Goal: Find contact information: Obtain details needed to contact an individual or organization

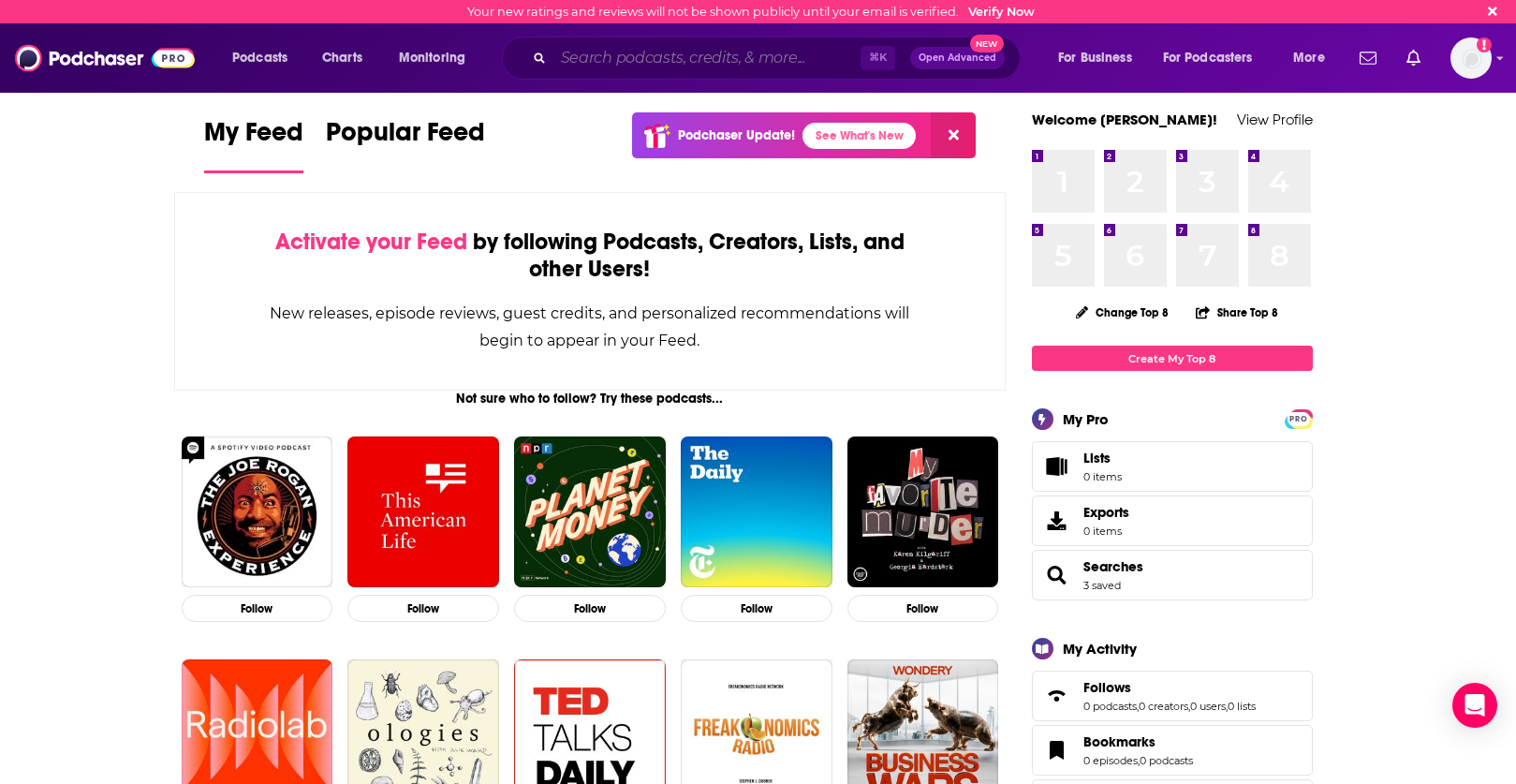
click at [709, 63] on input "Search podcasts, credits, & more..." at bounding box center [707, 58] width 307 height 30
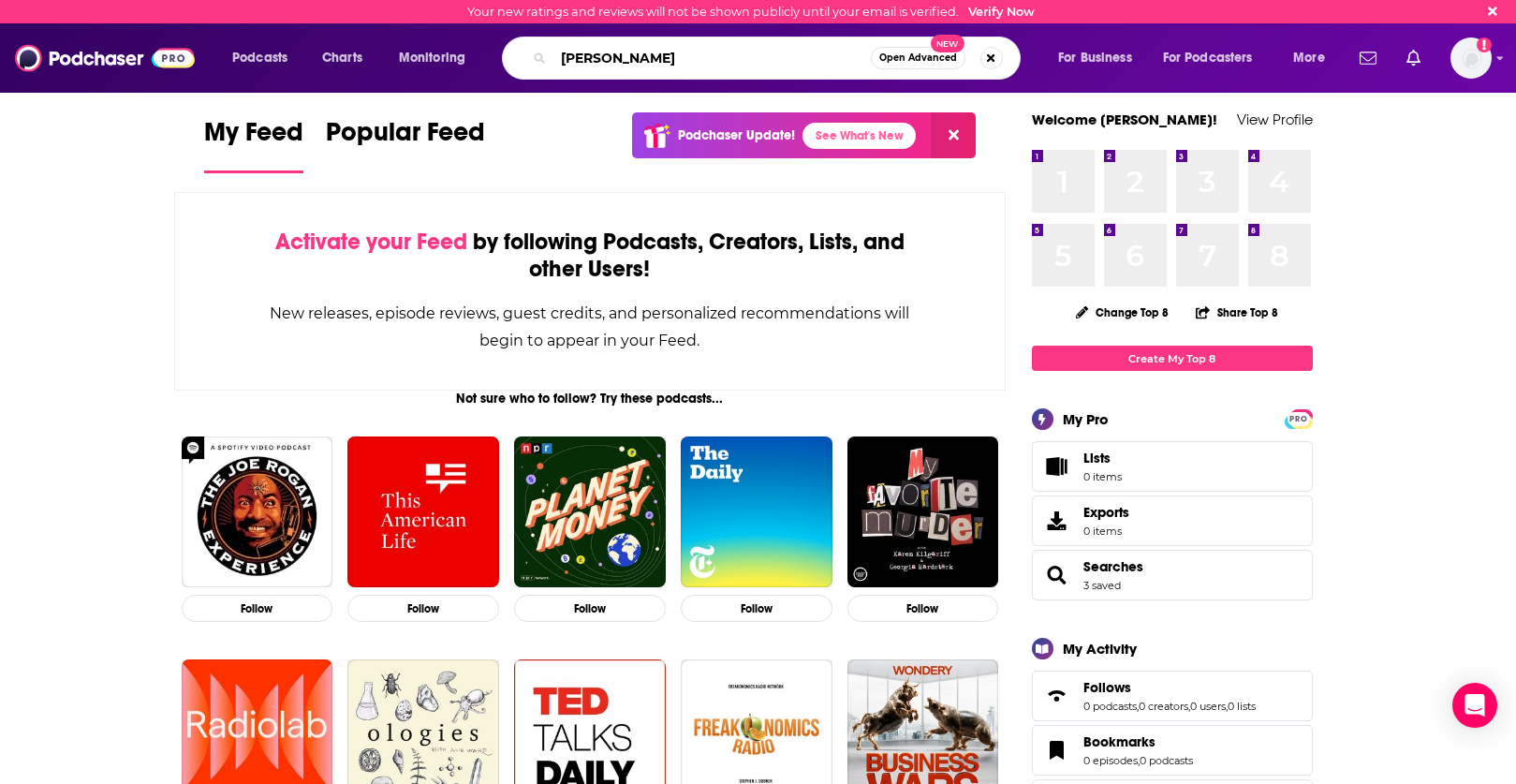
type input "[PERSON_NAME]"
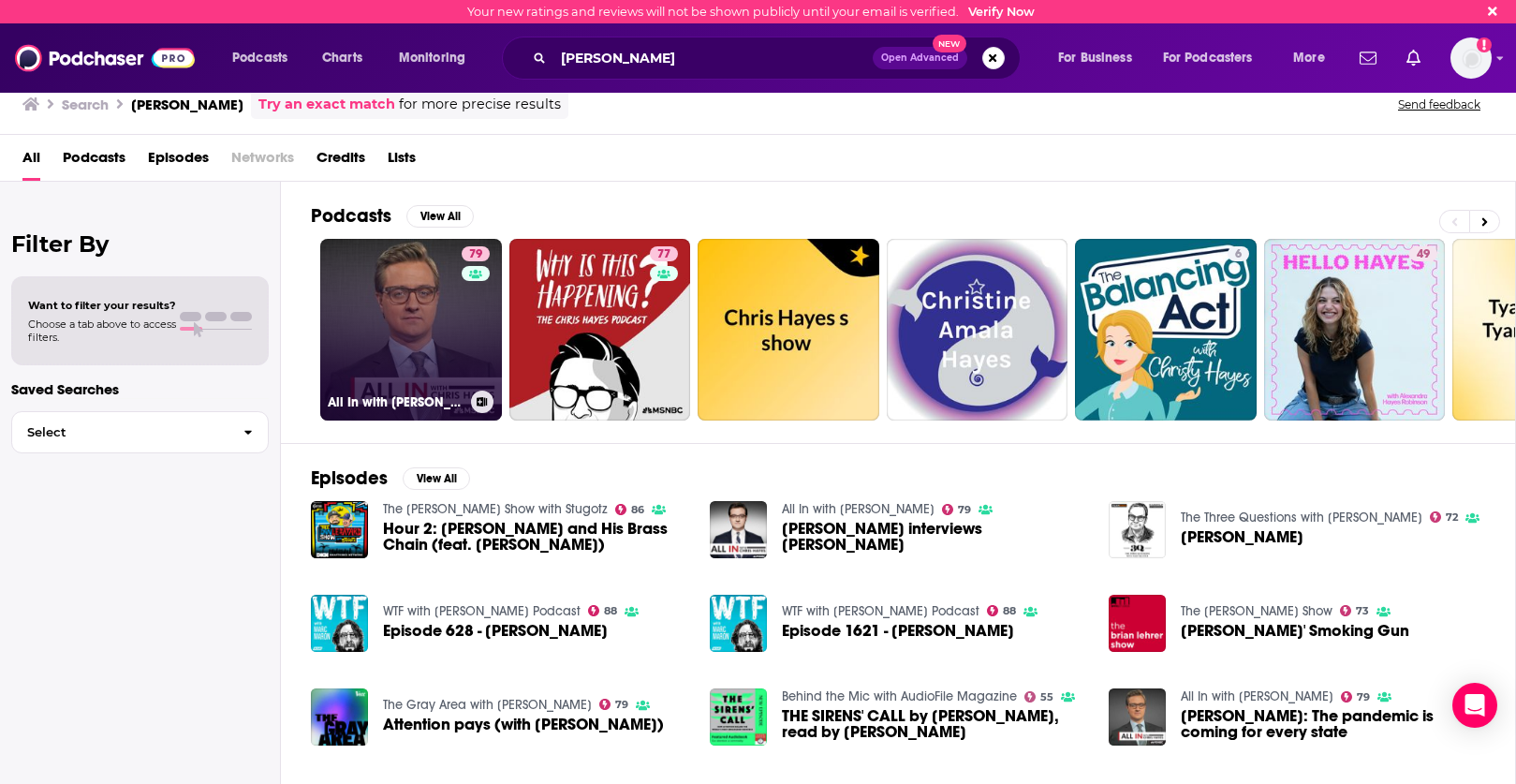
click at [408, 322] on link "79 All In with [PERSON_NAME]" at bounding box center [411, 329] width 181 height 181
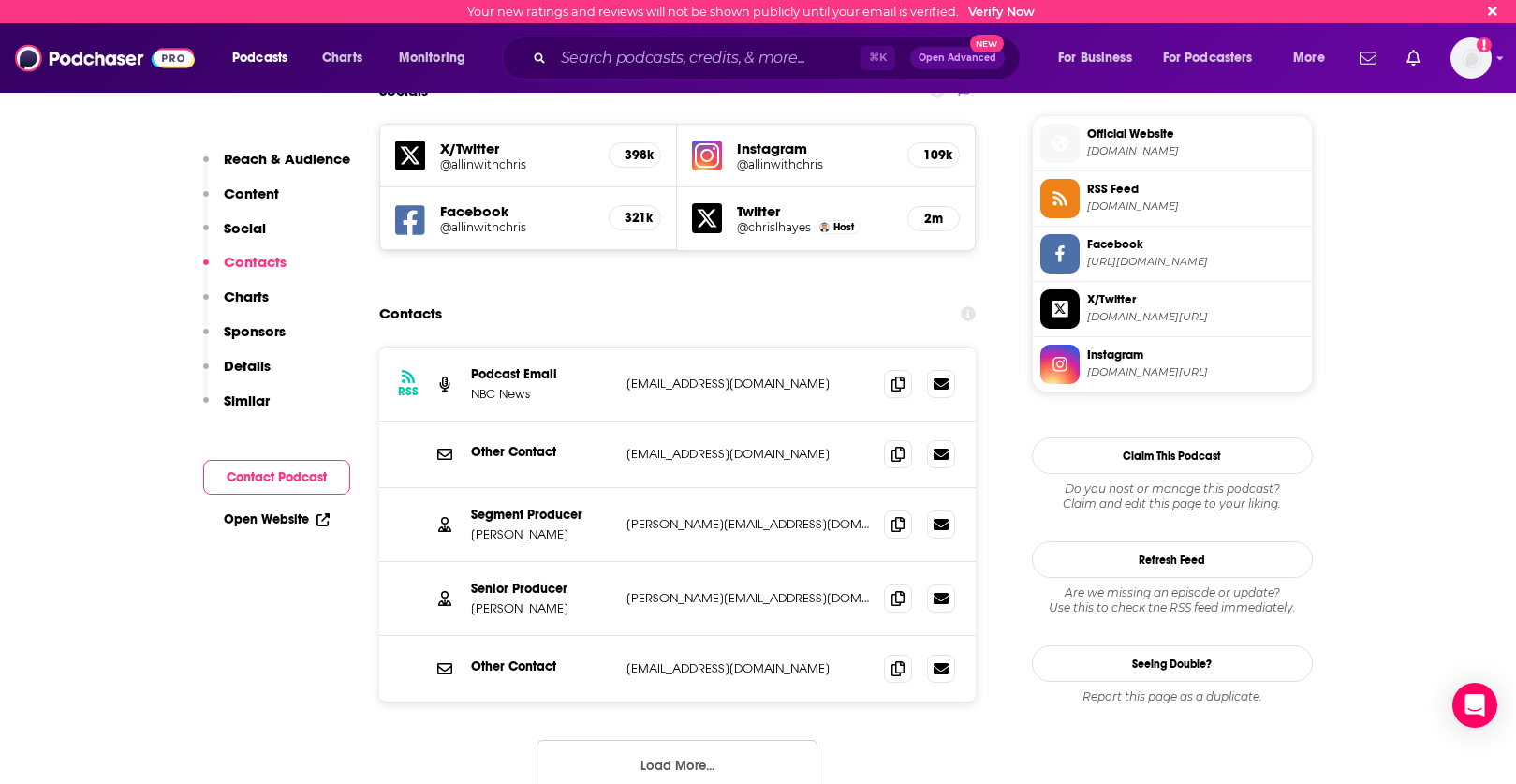
scroll to position [1666, 0]
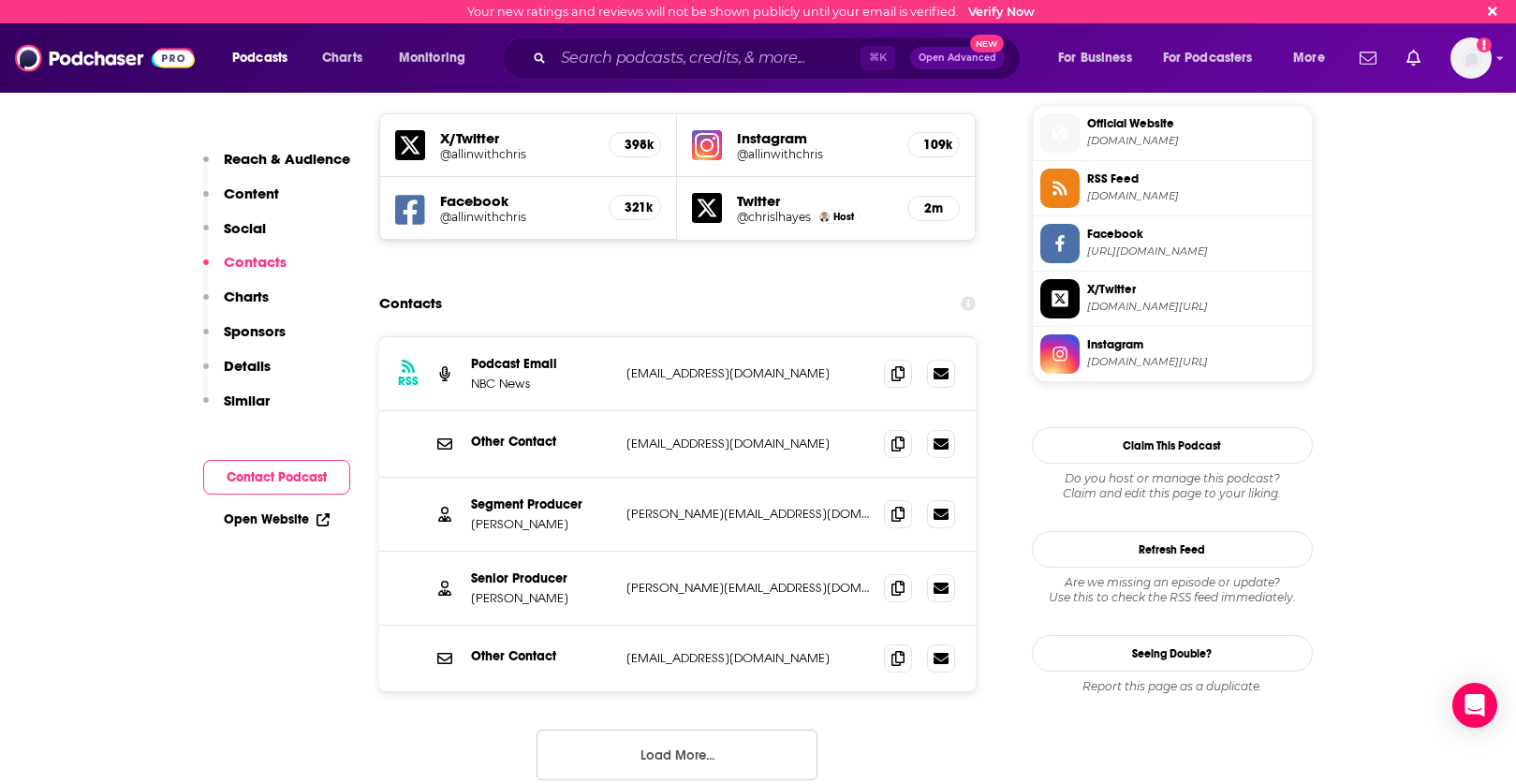
click at [710, 729] on button "Load More..." at bounding box center [677, 753] width 281 height 50
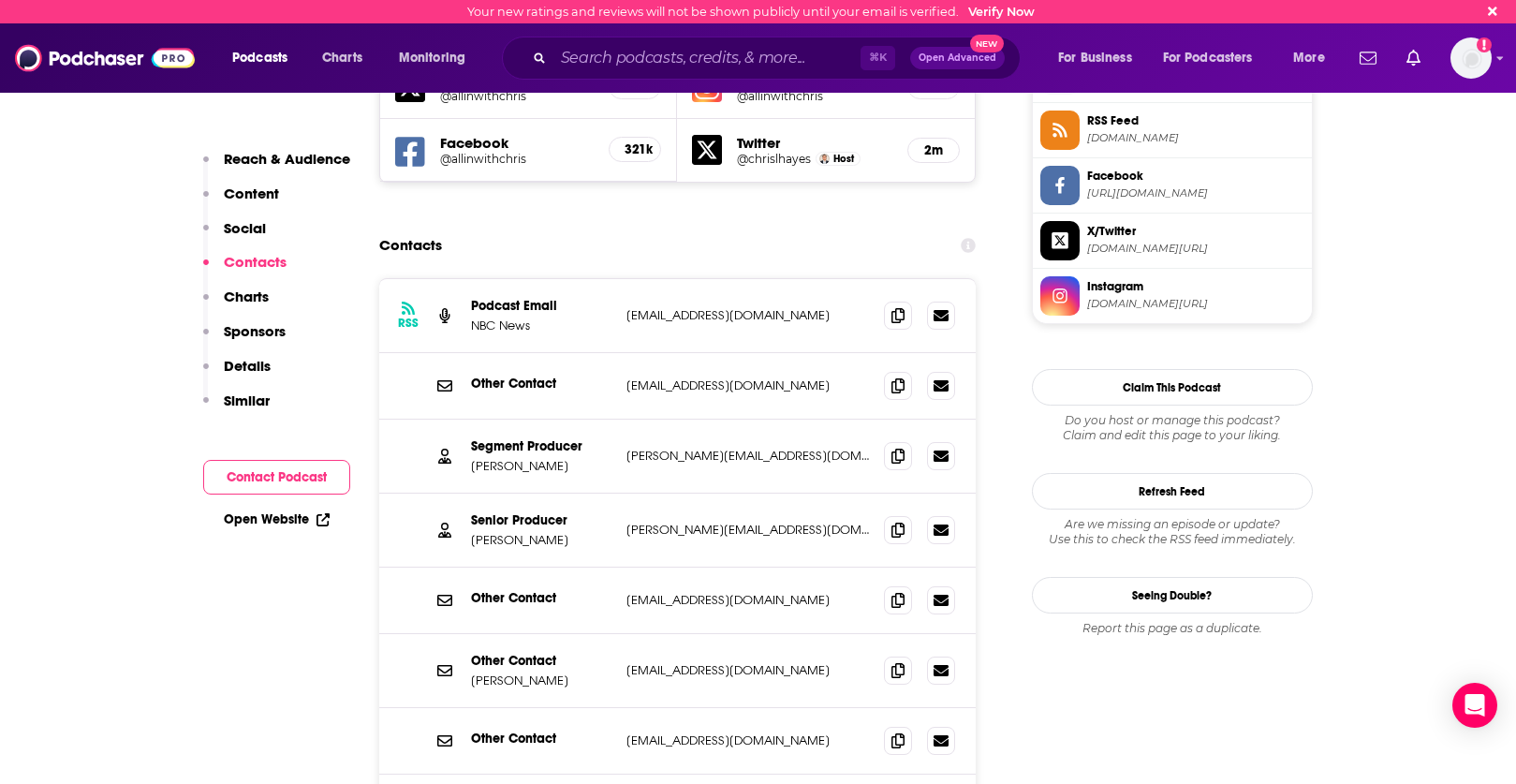
scroll to position [1724, 0]
click at [294, 481] on button "Contact Podcast" at bounding box center [276, 477] width 147 height 34
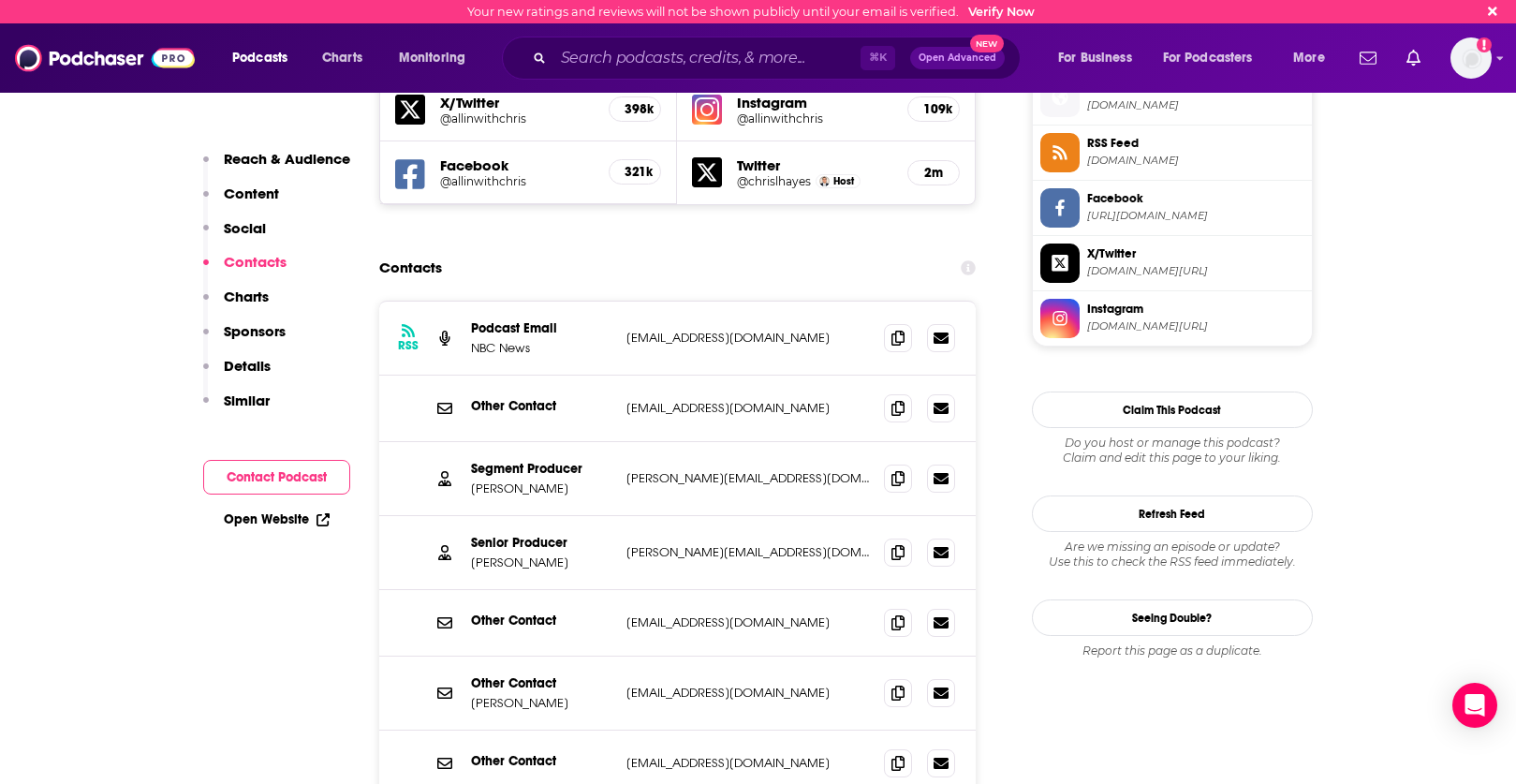
scroll to position [1698, 0]
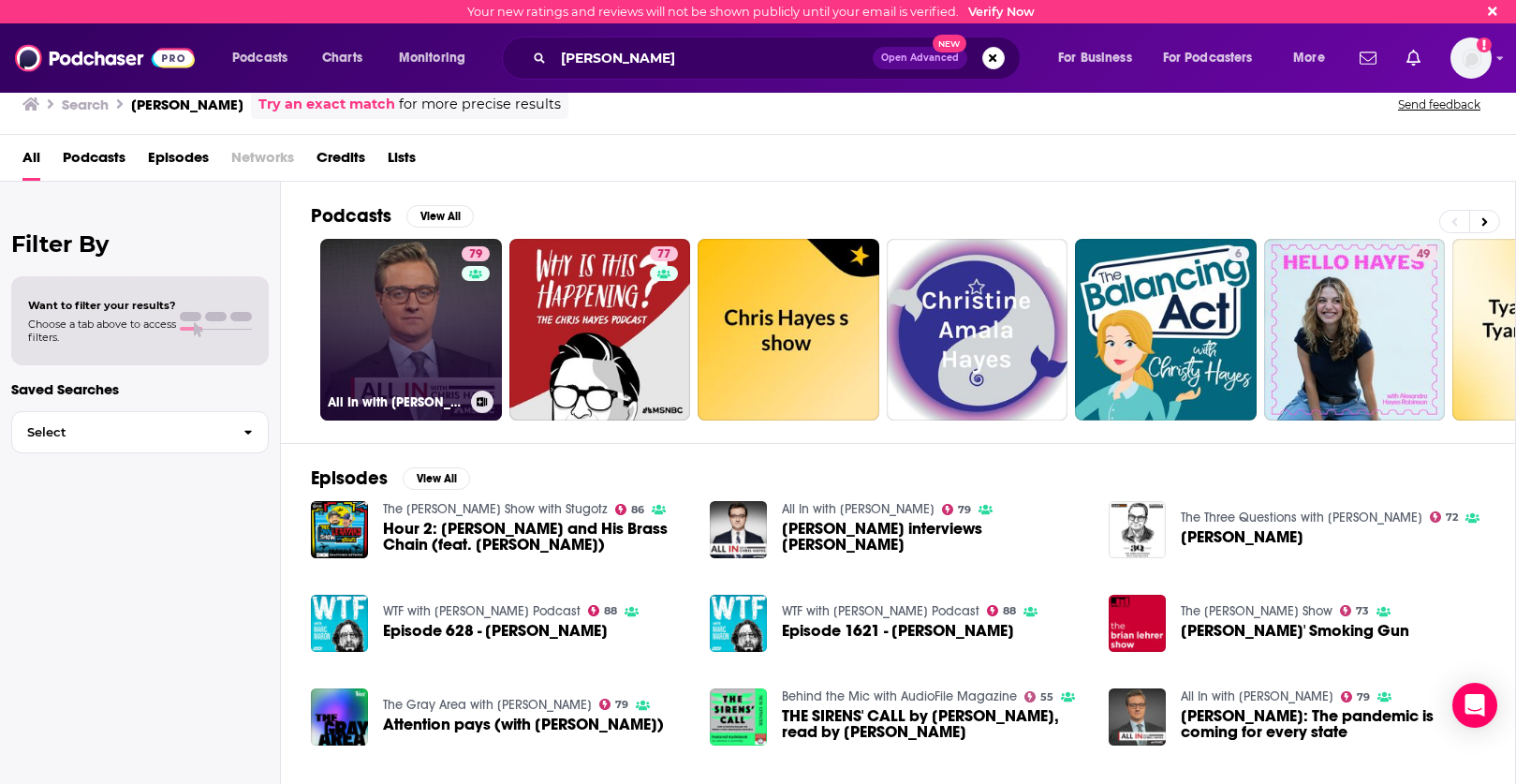
click at [372, 294] on link "79 All In with [PERSON_NAME]" at bounding box center [411, 329] width 181 height 181
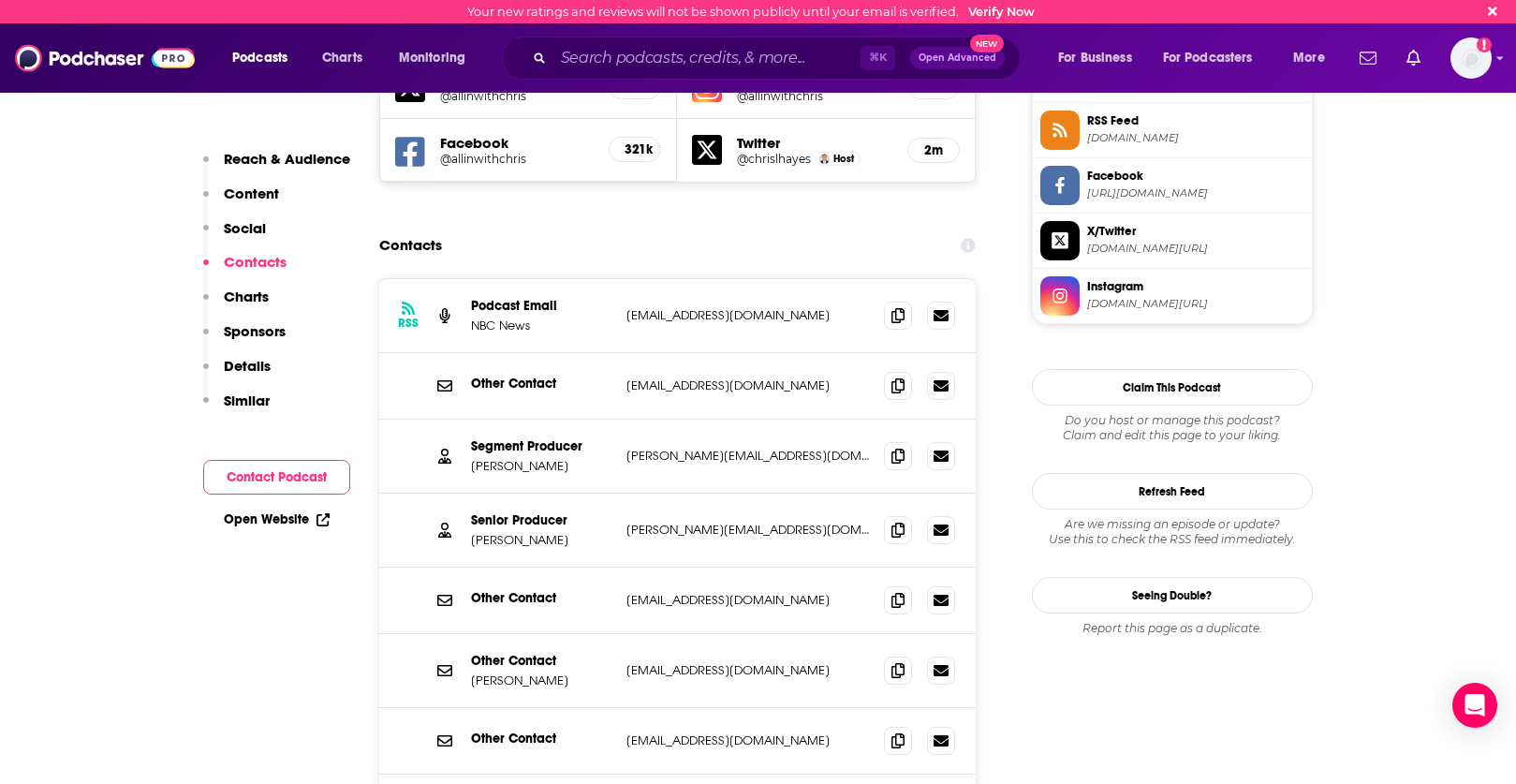
scroll to position [1726, 0]
